Goal: Transaction & Acquisition: Purchase product/service

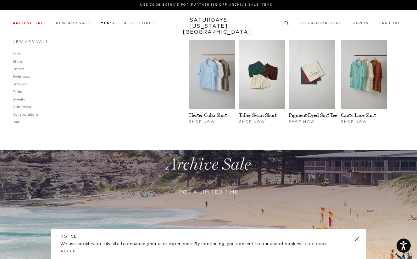
click at [18, 90] on link "Pants" at bounding box center [17, 91] width 9 height 3
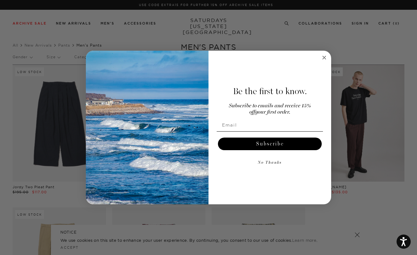
click at [326, 58] on circle "Close dialog" at bounding box center [324, 57] width 7 height 7
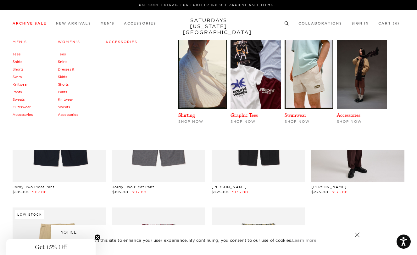
click at [42, 23] on link "Archive Sale" at bounding box center [30, 23] width 34 height 3
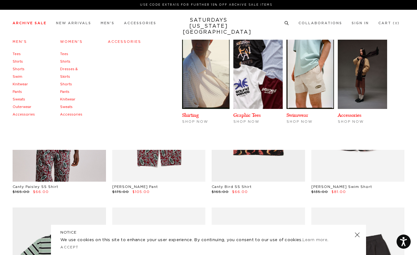
click at [19, 40] on h4 "Men's" at bounding box center [24, 42] width 22 height 8
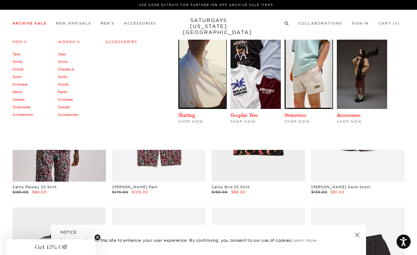
click at [19, 42] on link "Men's" at bounding box center [20, 42] width 14 height 4
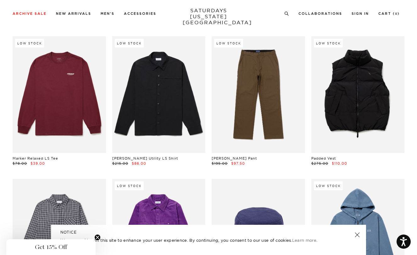
scroll to position [7302, 0]
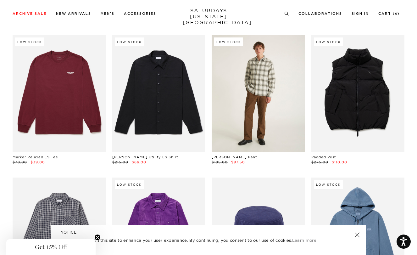
click at [278, 92] on link at bounding box center [258, 93] width 93 height 117
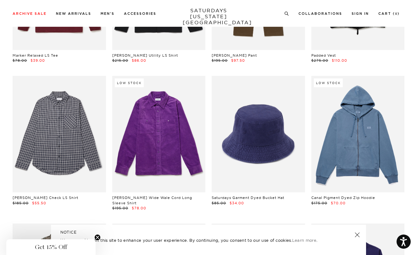
scroll to position [7409, 0]
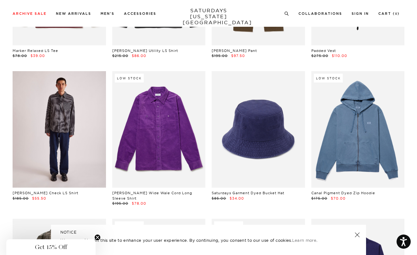
click at [88, 105] on link at bounding box center [59, 129] width 93 height 117
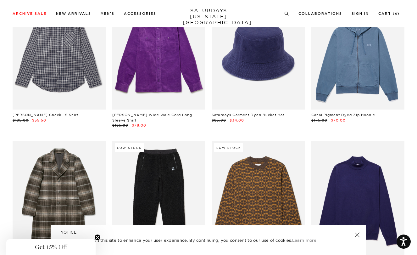
scroll to position [7487, 0]
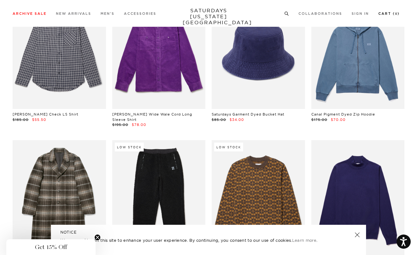
click at [389, 13] on link "Cart ( 0 )" at bounding box center [388, 13] width 21 height 3
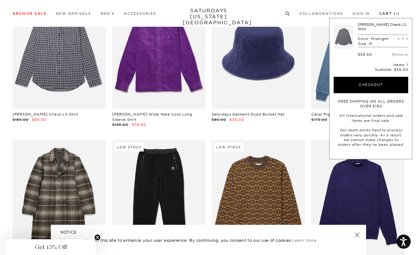
click at [389, 12] on link "Cart ( 1 )" at bounding box center [389, 13] width 20 height 3
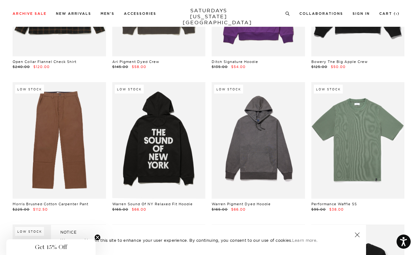
scroll to position [8543, 0]
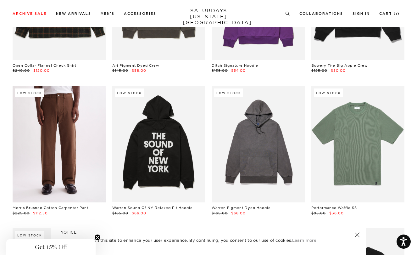
click at [87, 93] on link at bounding box center [59, 144] width 93 height 117
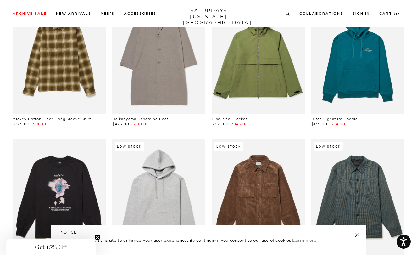
scroll to position [7901, 0]
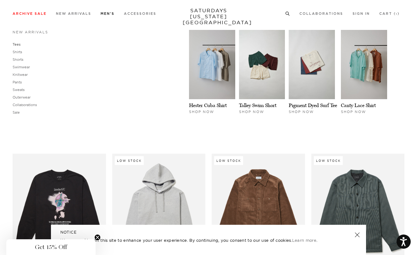
click at [18, 42] on link "Tees" at bounding box center [17, 44] width 8 height 4
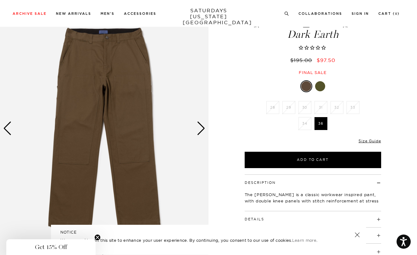
scroll to position [27, 1]
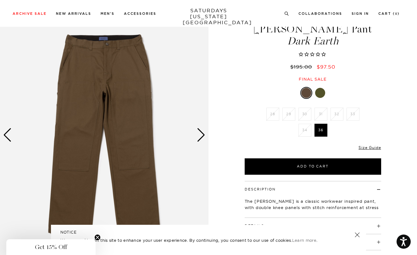
click at [201, 134] on div "Next slide" at bounding box center [201, 135] width 8 height 14
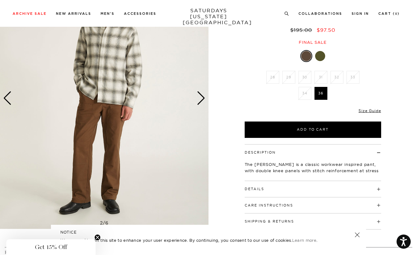
scroll to position [65, 0]
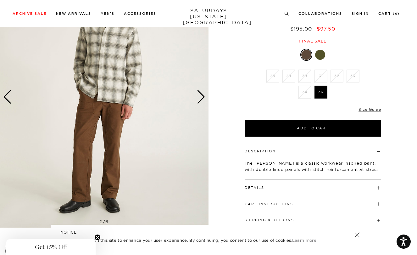
click at [201, 99] on div "Next slide" at bounding box center [201, 97] width 8 height 14
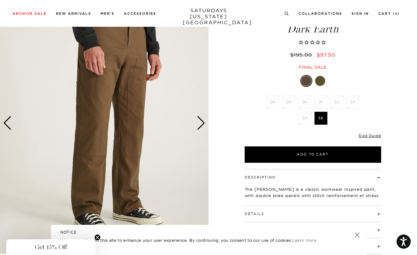
scroll to position [42, 1]
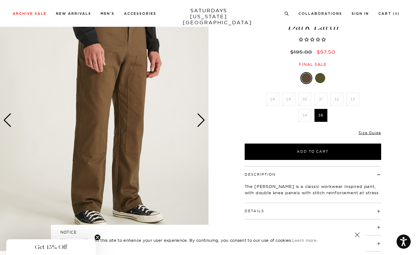
click at [202, 120] on div "Next slide" at bounding box center [201, 120] width 8 height 14
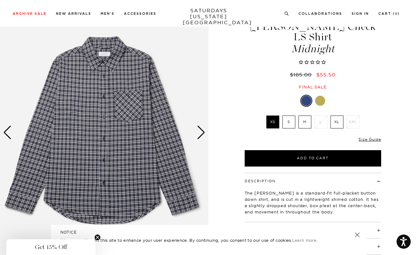
scroll to position [14, 1]
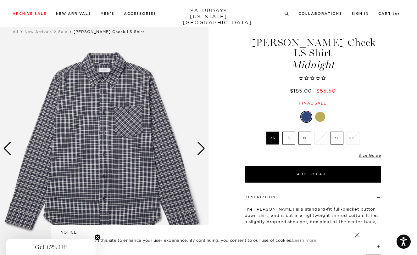
click at [301, 131] on label "M" at bounding box center [305, 137] width 13 height 13
click at [0, 0] on input "M" at bounding box center [0, 0] width 0 height 0
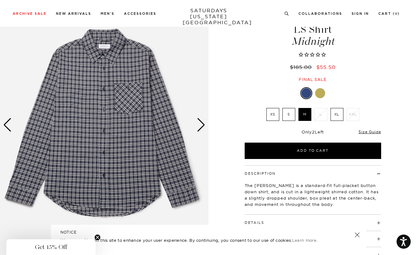
scroll to position [36, 3]
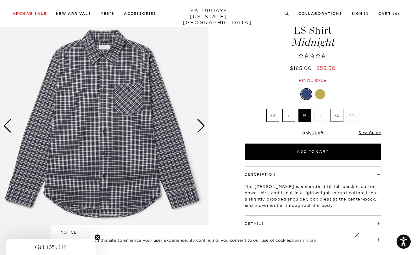
click at [200, 125] on div "Next slide" at bounding box center [201, 126] width 8 height 14
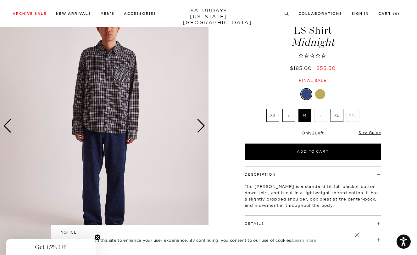
click at [200, 125] on div "Next slide" at bounding box center [201, 126] width 8 height 14
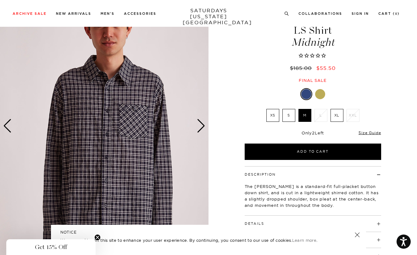
click at [199, 127] on div "Next slide" at bounding box center [201, 126] width 8 height 14
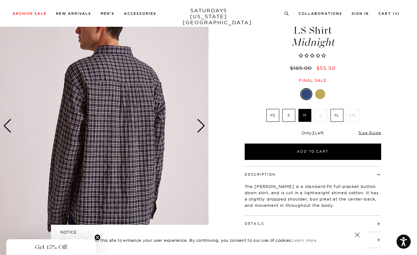
click at [200, 127] on div "Next slide" at bounding box center [201, 126] width 8 height 14
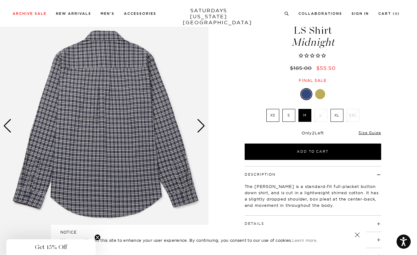
click at [200, 127] on div "Next slide" at bounding box center [201, 126] width 8 height 14
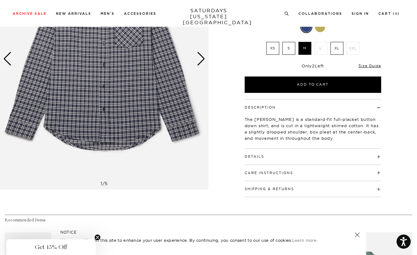
scroll to position [103, 3]
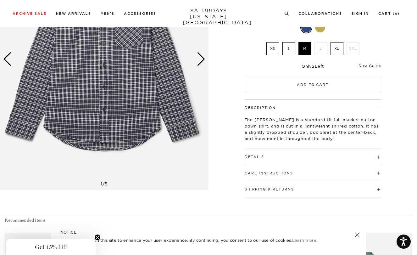
click at [283, 77] on button "Add to Cart" at bounding box center [313, 85] width 137 height 16
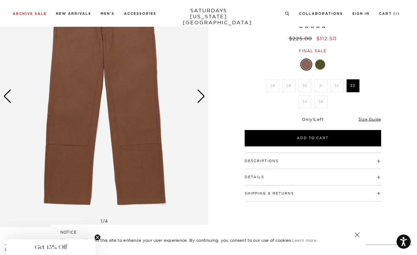
scroll to position [70, 0]
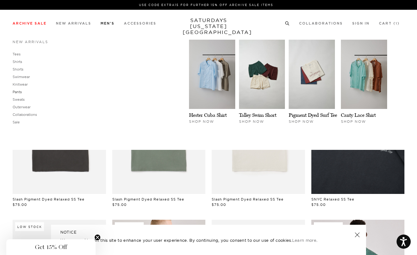
click at [20, 92] on link "Pants" at bounding box center [17, 92] width 9 height 4
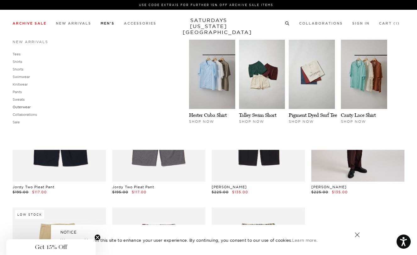
click at [23, 108] on link "Outerwear" at bounding box center [22, 107] width 18 height 4
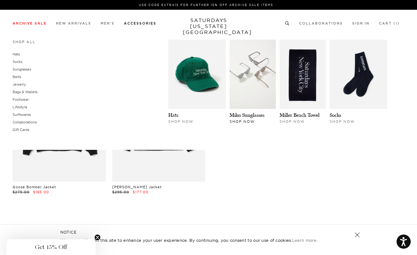
click at [240, 76] on img at bounding box center [253, 74] width 46 height 69
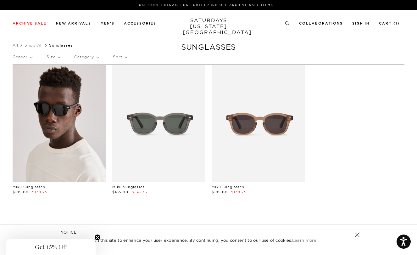
click at [81, 116] on link at bounding box center [59, 123] width 93 height 117
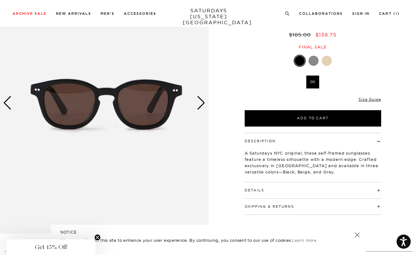
scroll to position [60, 0]
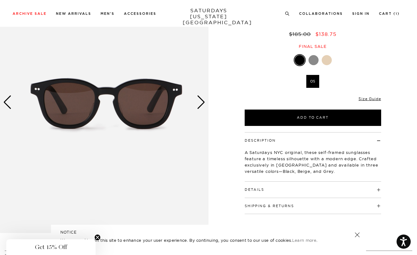
click at [356, 234] on link at bounding box center [357, 234] width 9 height 9
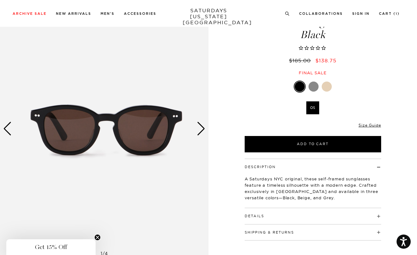
scroll to position [33, 0]
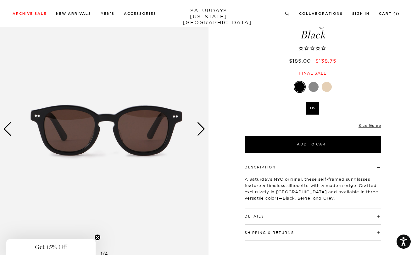
click at [314, 87] on div at bounding box center [314, 87] width 10 height 10
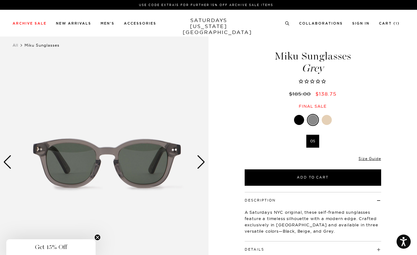
click at [328, 120] on div at bounding box center [327, 120] width 10 height 10
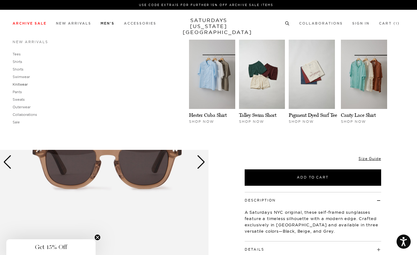
click at [22, 83] on link "Knitwear" at bounding box center [20, 84] width 15 height 4
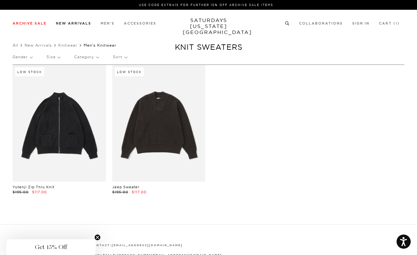
click at [71, 24] on link "New Arrivals" at bounding box center [73, 23] width 35 height 3
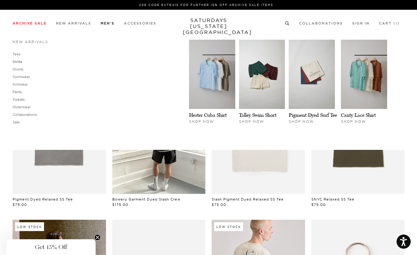
click at [20, 61] on link "Shirts" at bounding box center [17, 61] width 9 height 4
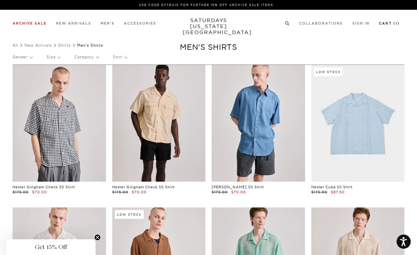
click at [395, 22] on link "Cart ( 1 )" at bounding box center [389, 23] width 21 height 3
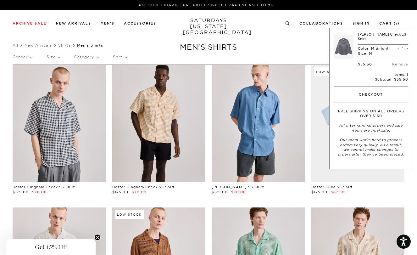
click at [372, 88] on button "Checkout" at bounding box center [371, 95] width 75 height 16
